Goal: Task Accomplishment & Management: Manage account settings

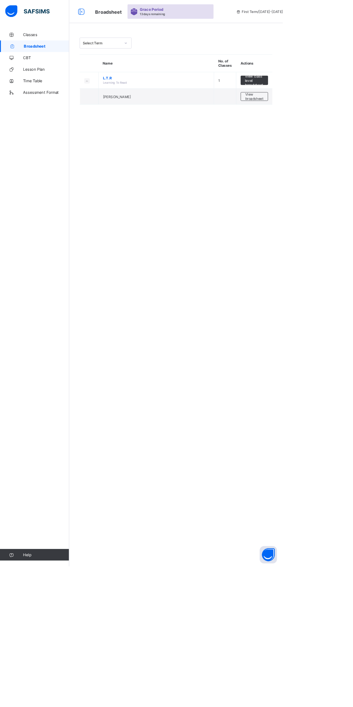
click at [134, 120] on span "[PERSON_NAME]" at bounding box center [146, 120] width 35 height 5
click at [310, 117] on span "View broadsheet" at bounding box center [318, 120] width 23 height 11
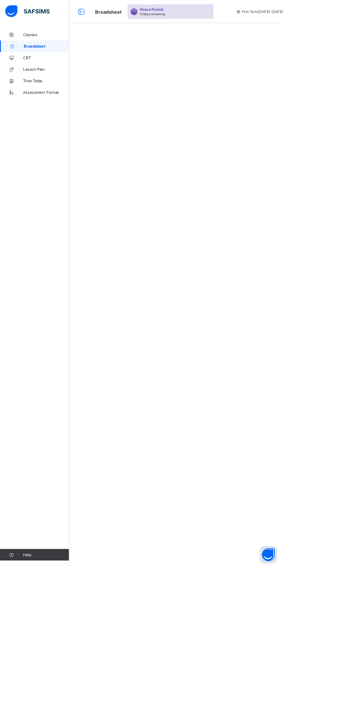
click at [316, 131] on div at bounding box center [220, 353] width 267 height 707
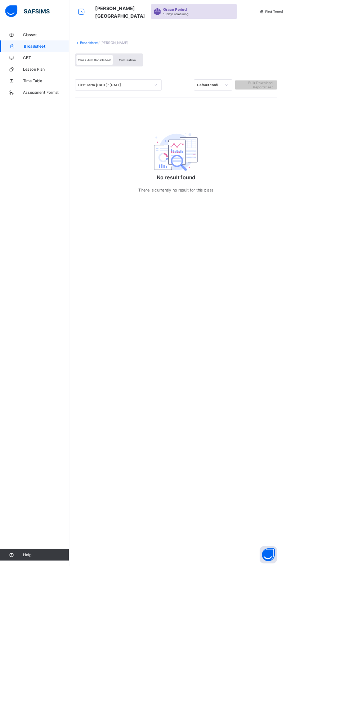
click at [37, 46] on span "Classes" at bounding box center [58, 43] width 58 height 6
click at [35, 20] on img at bounding box center [34, 13] width 56 height 15
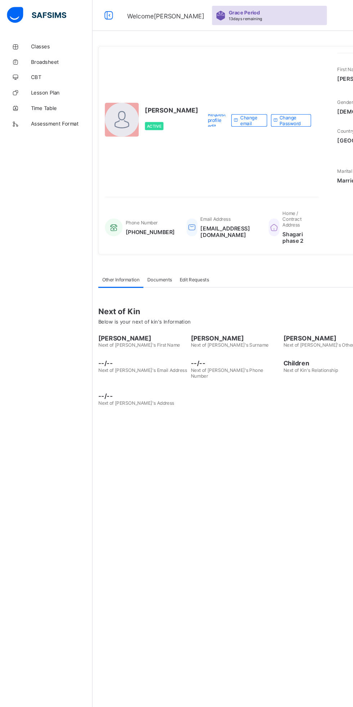
click at [34, 46] on span "Classes" at bounding box center [58, 43] width 58 height 6
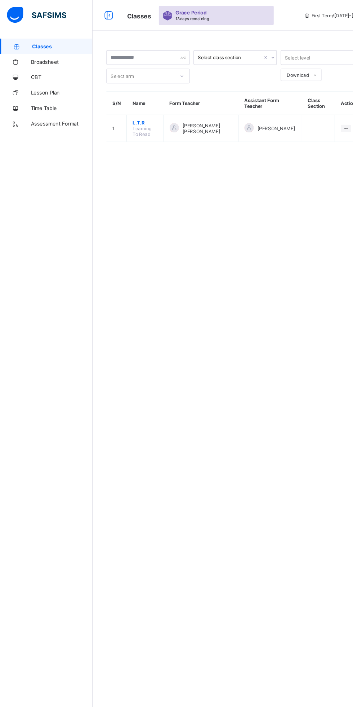
click at [128, 114] on span "L.T.R" at bounding box center [135, 114] width 23 height 5
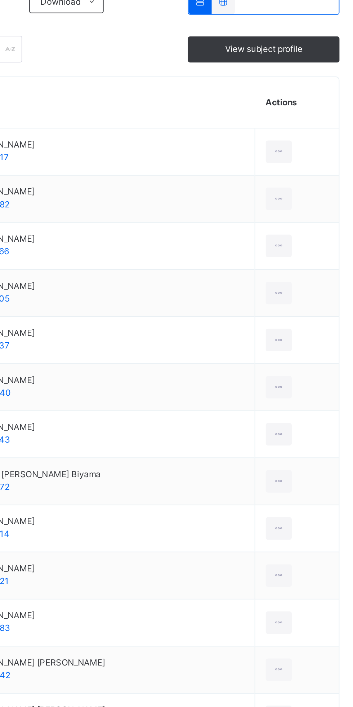
click at [312, 247] on div at bounding box center [309, 248] width 13 height 12
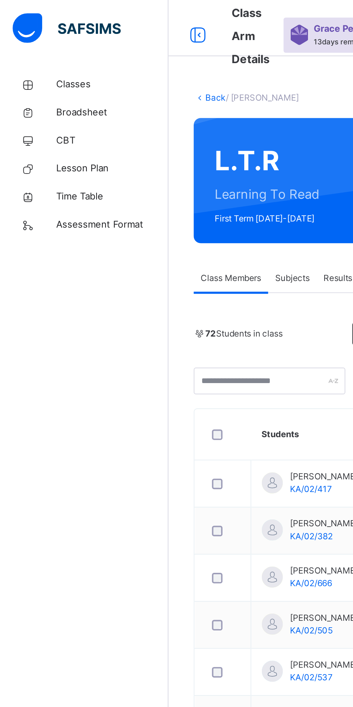
click at [38, 60] on span "Broadsheet" at bounding box center [58, 57] width 58 height 7
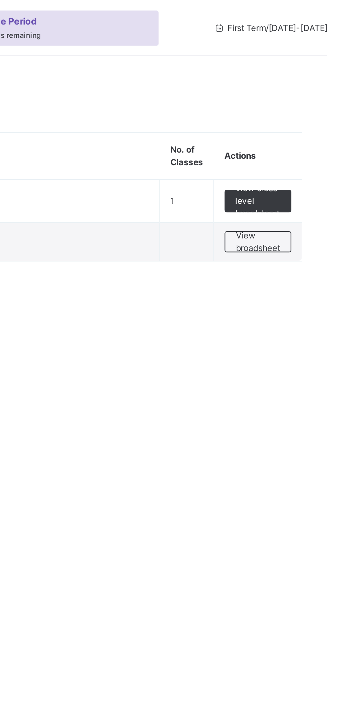
click at [311, 127] on span "View broadsheet" at bounding box center [318, 124] width 23 height 13
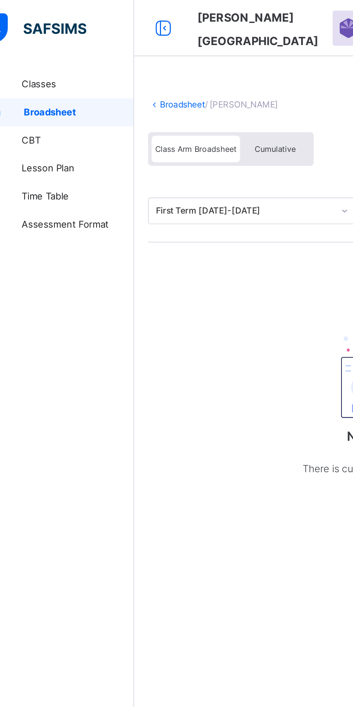
click at [34, 75] on span "CBT" at bounding box center [58, 72] width 58 height 7
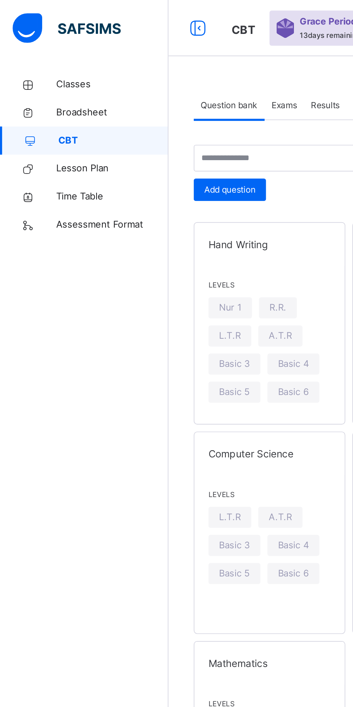
click at [38, 118] on span "Assessment Format" at bounding box center [58, 115] width 58 height 7
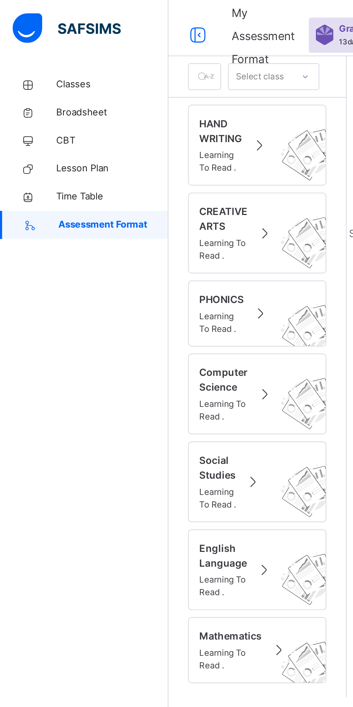
click at [34, 43] on span "Classes" at bounding box center [58, 43] width 58 height 7
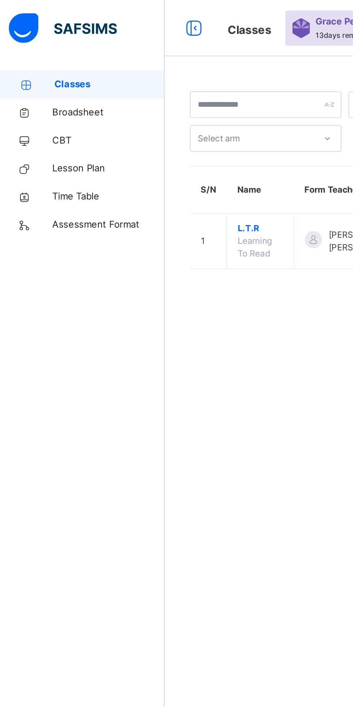
click at [41, 60] on span "Broadsheet" at bounding box center [58, 57] width 58 height 7
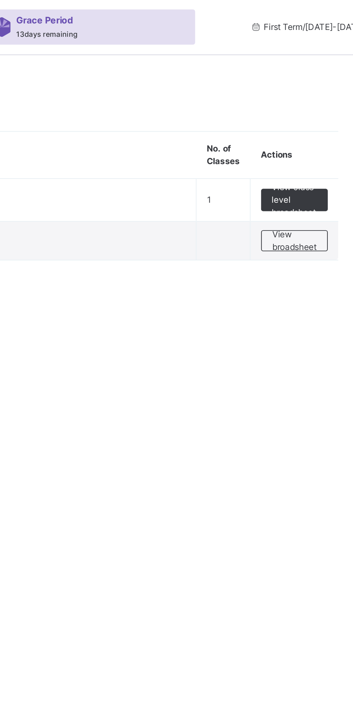
click at [315, 104] on span "View class level broadsheet" at bounding box center [317, 102] width 23 height 19
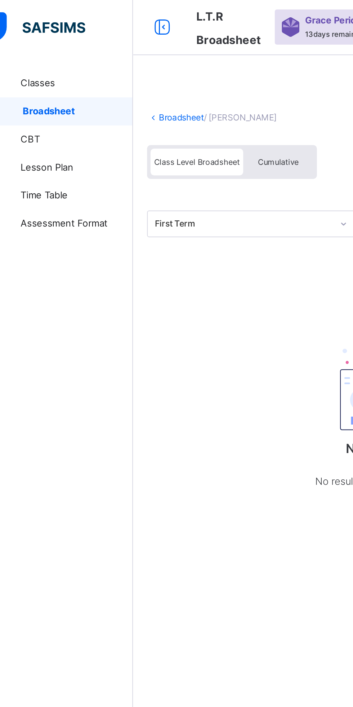
click at [134, 60] on span "/ L.T.R Broadsheet" at bounding box center [142, 60] width 38 height 5
click at [154, 237] on div "No result found No result found for this class level" at bounding box center [220, 210] width 144 height 111
click at [111, 82] on span "Class Level Broadsheet" at bounding box center [119, 83] width 44 height 5
click at [156, 226] on p "No result found" at bounding box center [220, 231] width 144 height 10
click at [38, 39] on link "Classes" at bounding box center [43, 43] width 87 height 14
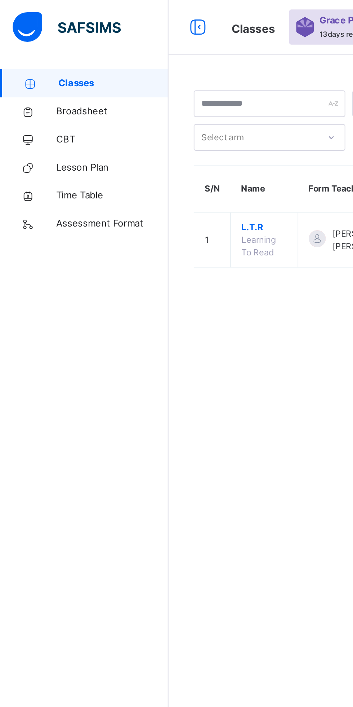
click at [145, 136] on td "L.T.R Learning To Read" at bounding box center [136, 124] width 35 height 28
click at [142, 126] on span "Learning To Read" at bounding box center [133, 127] width 18 height 12
click at [128, 167] on div "Select class section Select level Select arm Download Pdf Report Excel Report S…" at bounding box center [220, 353] width 267 height 707
click at [127, 119] on span "L.T.R" at bounding box center [135, 117] width 23 height 6
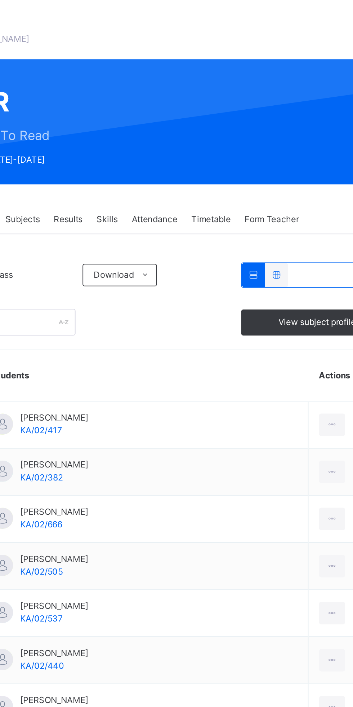
click at [218, 139] on div "Attendance" at bounding box center [218, 143] width 31 height 14
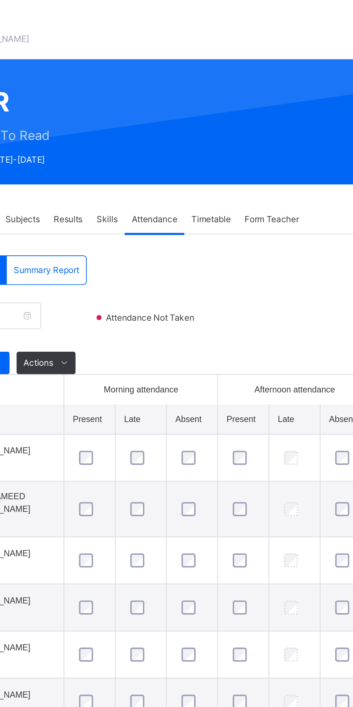
click at [223, 137] on div "Attendance" at bounding box center [218, 143] width 31 height 14
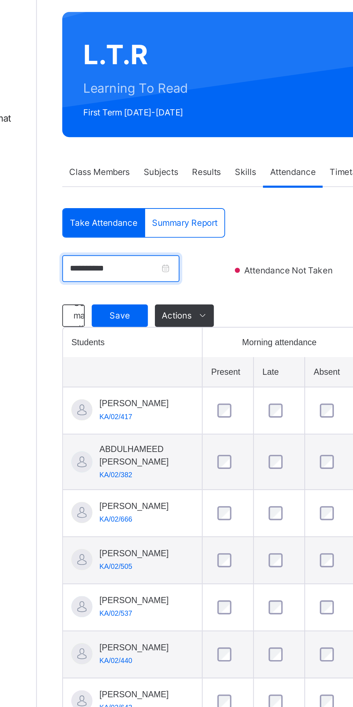
click at [160, 192] on input "**********" at bounding box center [130, 192] width 60 height 14
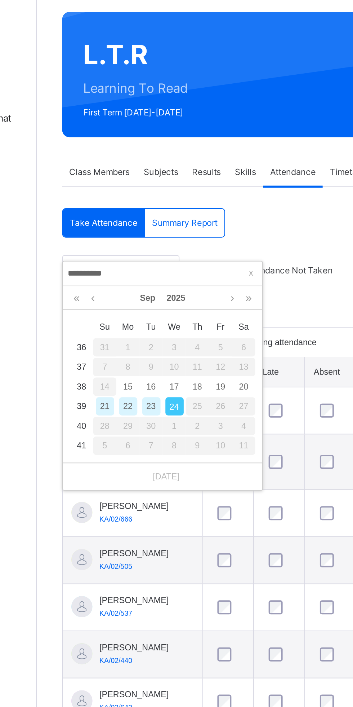
click at [136, 253] on div "15" at bounding box center [133, 252] width 9 height 9
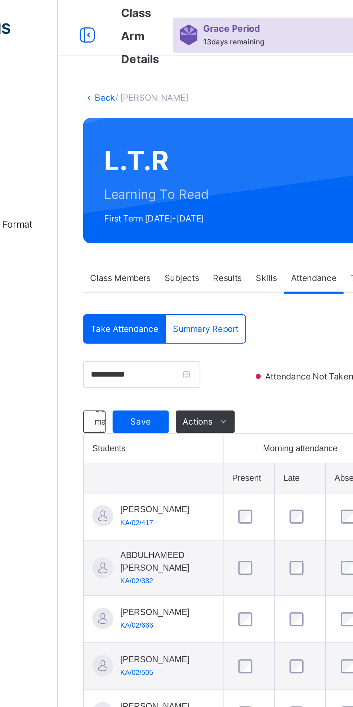
click at [129, 215] on span "Save" at bounding box center [129, 216] width 18 height 6
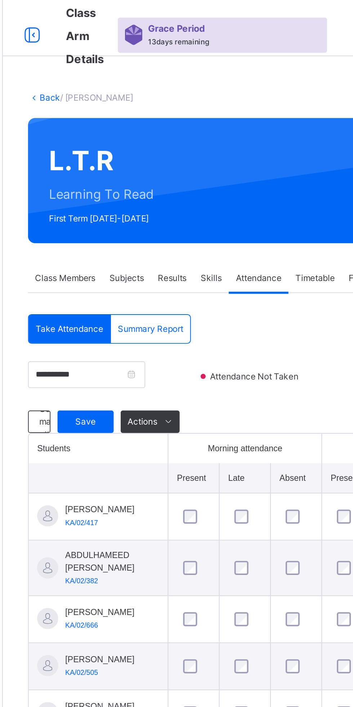
click at [199, 191] on span "Attendance Not Taken" at bounding box center [216, 193] width 48 height 6
click at [232, 209] on div "**********" at bounding box center [220, 203] width 241 height 37
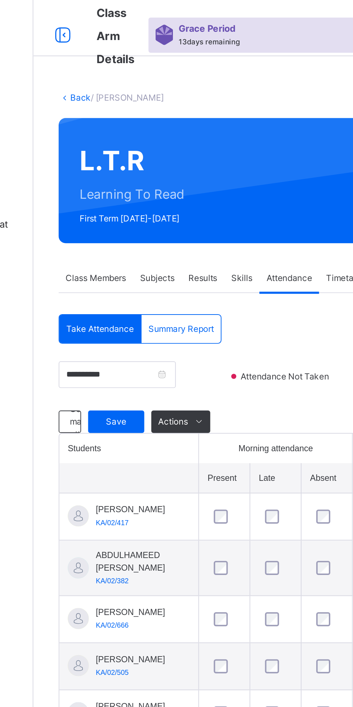
click at [180, 170] on div "Summary Report" at bounding box center [162, 169] width 41 height 14
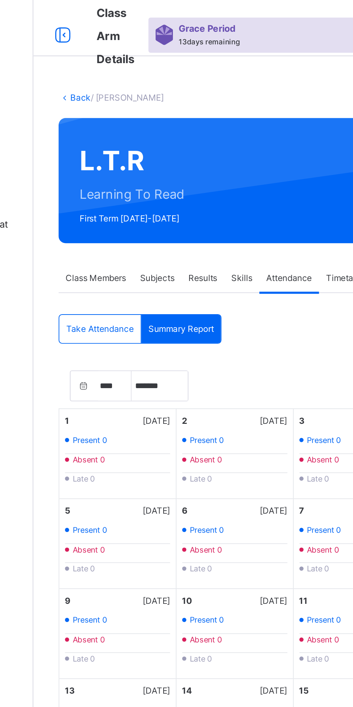
click at [116, 163] on div "Take Attendance" at bounding box center [121, 169] width 42 height 14
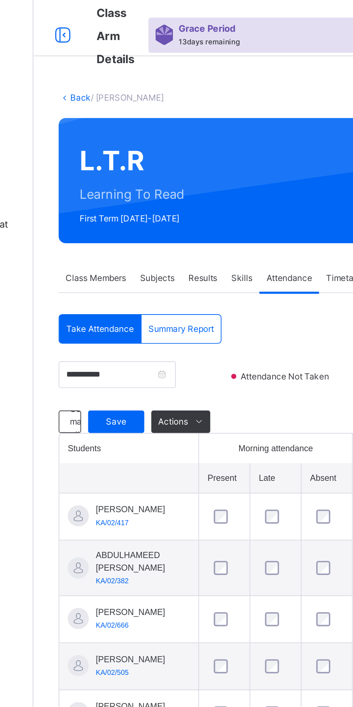
click at [172, 216] on icon at bounding box center [171, 217] width 5 height 6
